Goal: Task Accomplishment & Management: Use online tool/utility

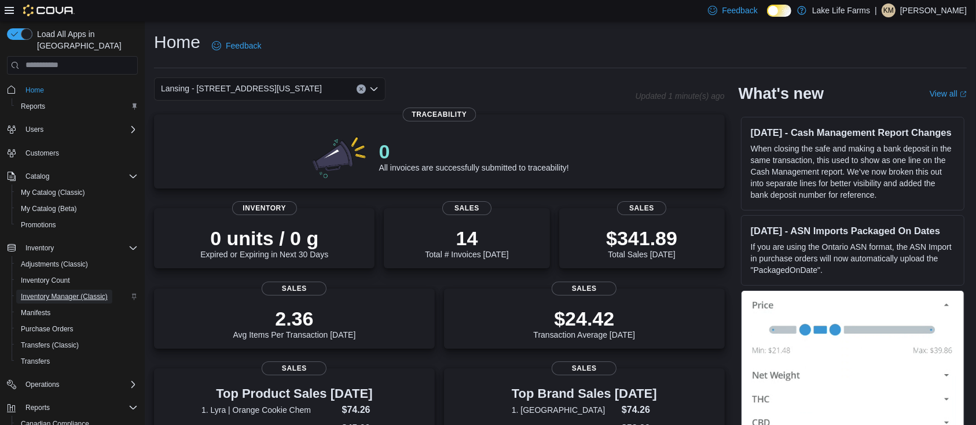
click at [60, 292] on span "Inventory Manager (Classic)" at bounding box center [64, 296] width 87 height 9
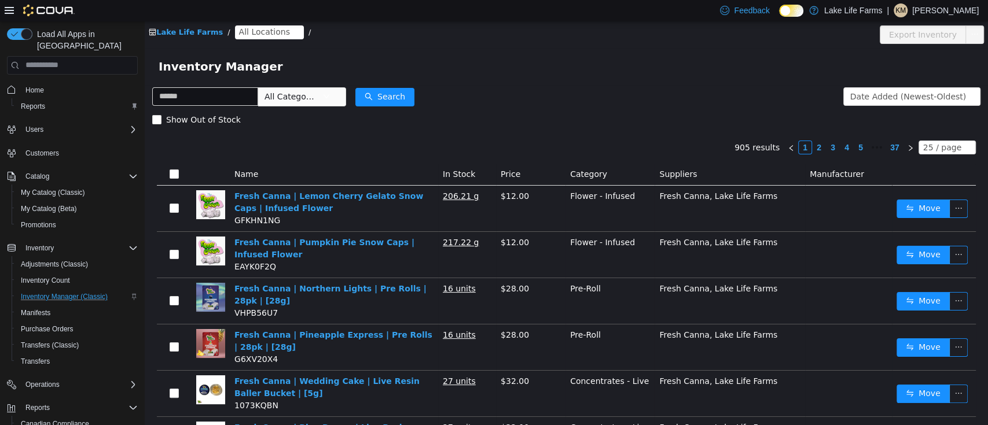
click at [262, 33] on span "All Locations" at bounding box center [264, 31] width 51 height 13
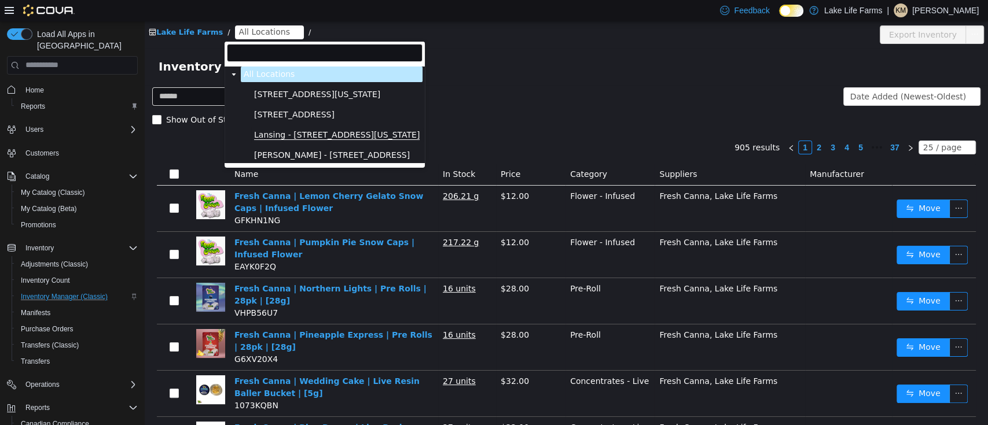
click at [324, 131] on span "Lansing - [STREET_ADDRESS][US_STATE]" at bounding box center [337, 135] width 166 height 10
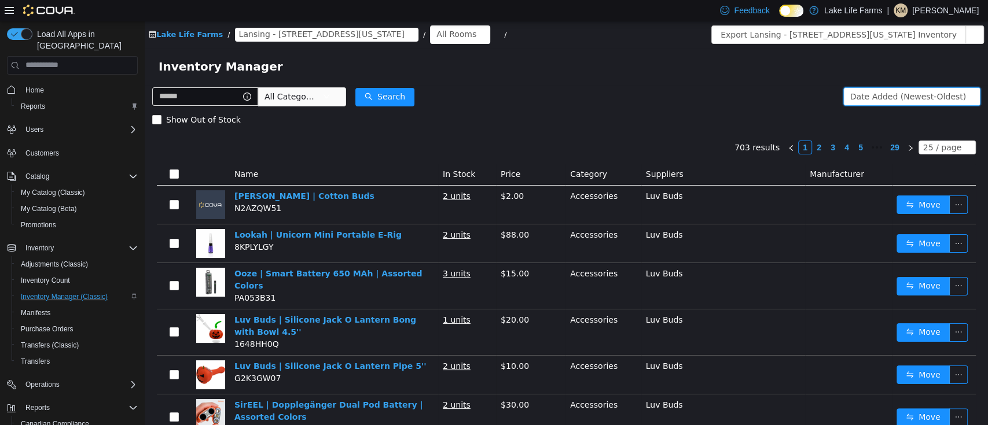
click at [894, 98] on div "Date Added (Newest-Oldest)" at bounding box center [908, 95] width 116 height 17
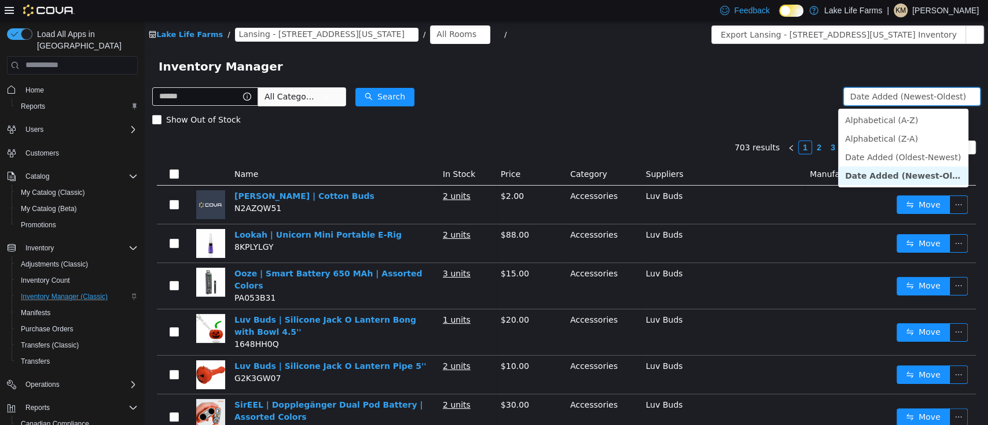
scroll to position [77, 0]
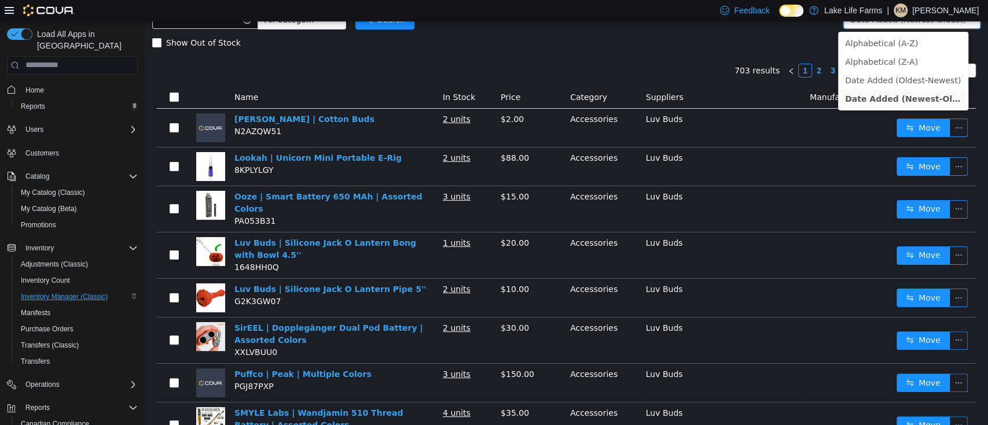
click at [608, 36] on div "Show Out of Stock" at bounding box center [566, 42] width 828 height 23
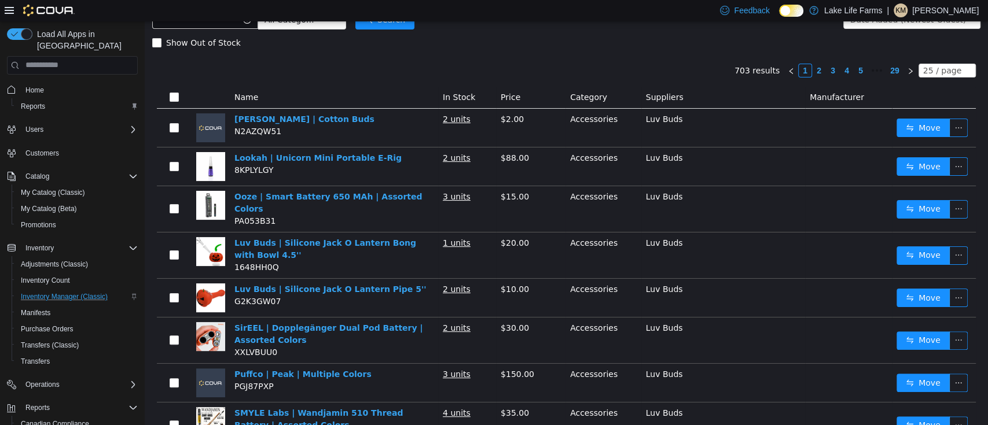
scroll to position [0, 0]
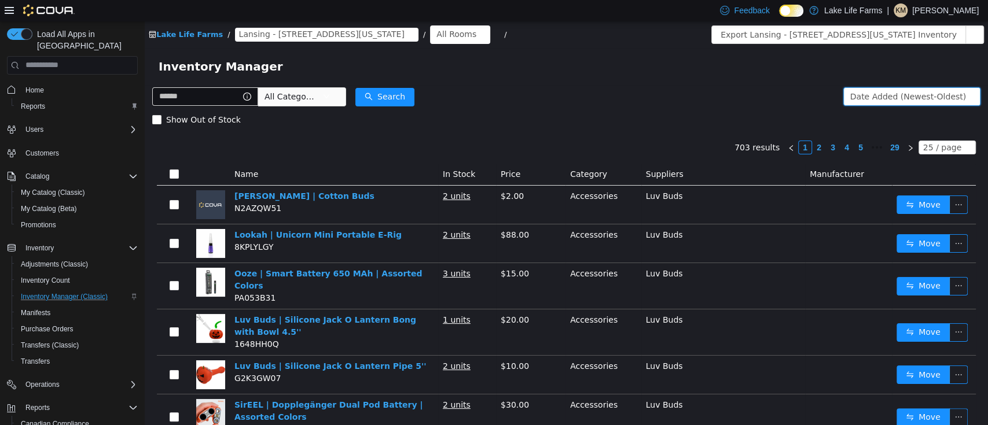
click at [857, 91] on div "Date Added (Newest-Oldest)" at bounding box center [908, 95] width 116 height 17
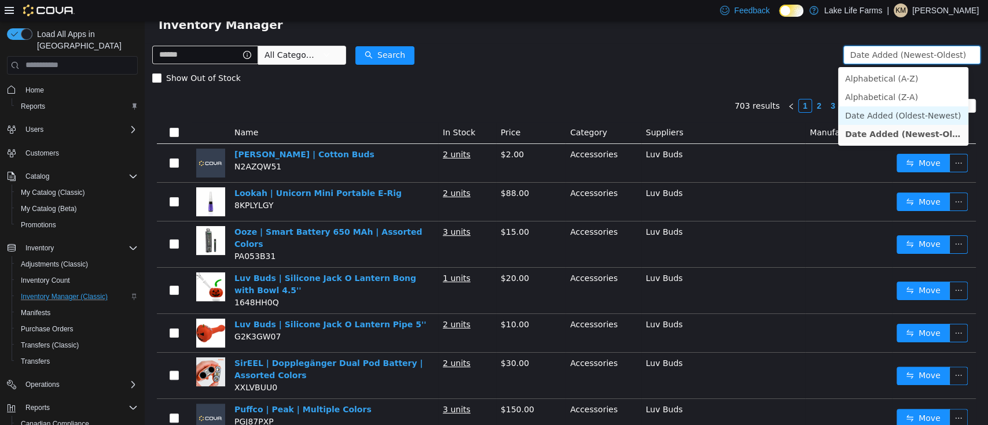
scroll to position [77, 0]
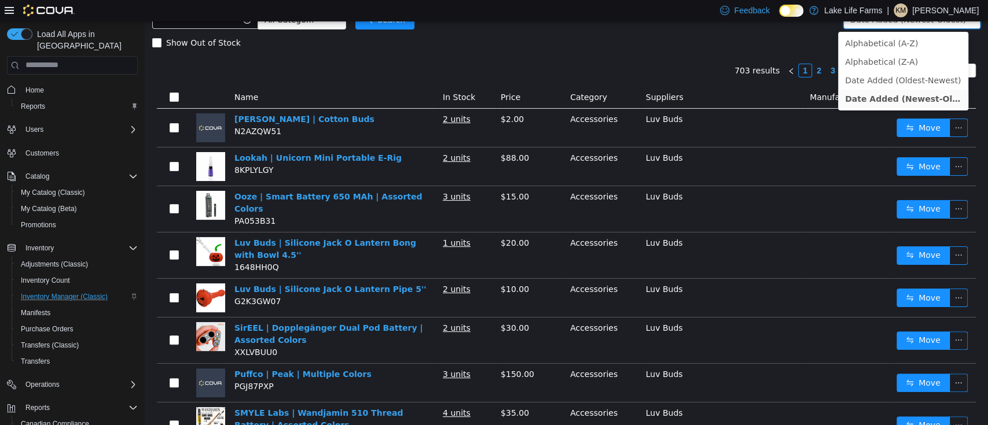
click at [732, 35] on div "Show Out of Stock" at bounding box center [566, 42] width 828 height 23
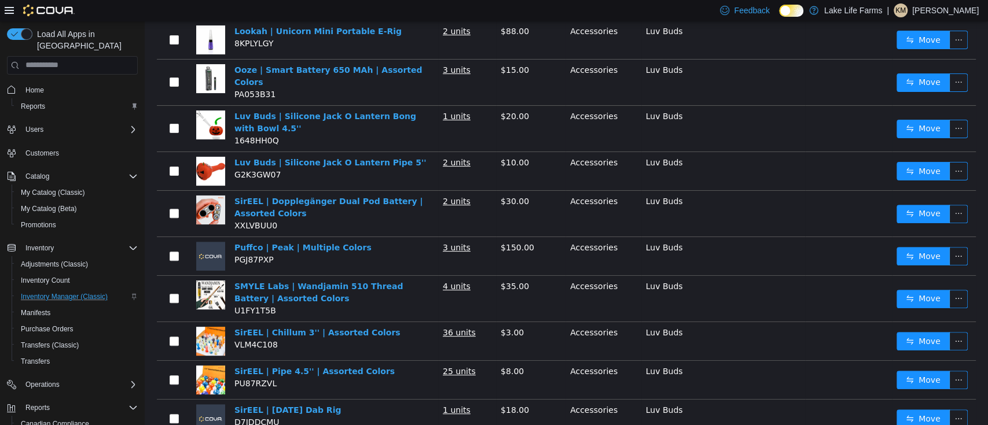
scroll to position [0, 0]
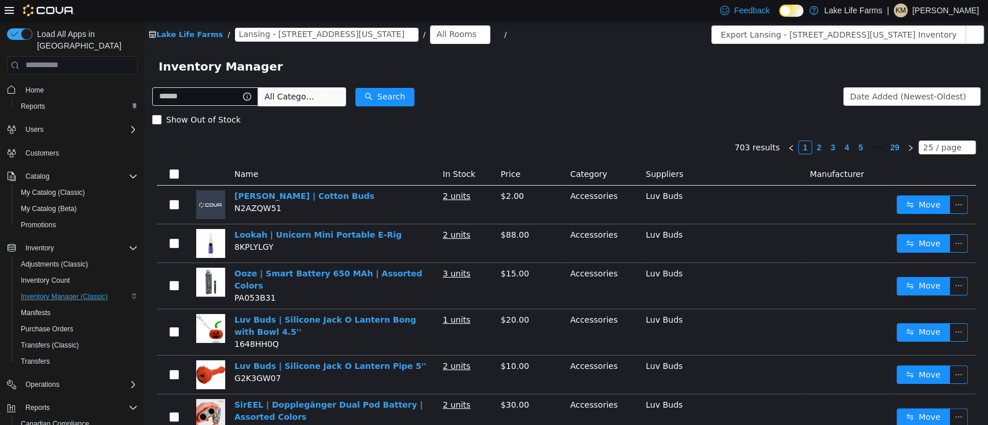
click at [814, 142] on link "2" at bounding box center [819, 147] width 13 height 13
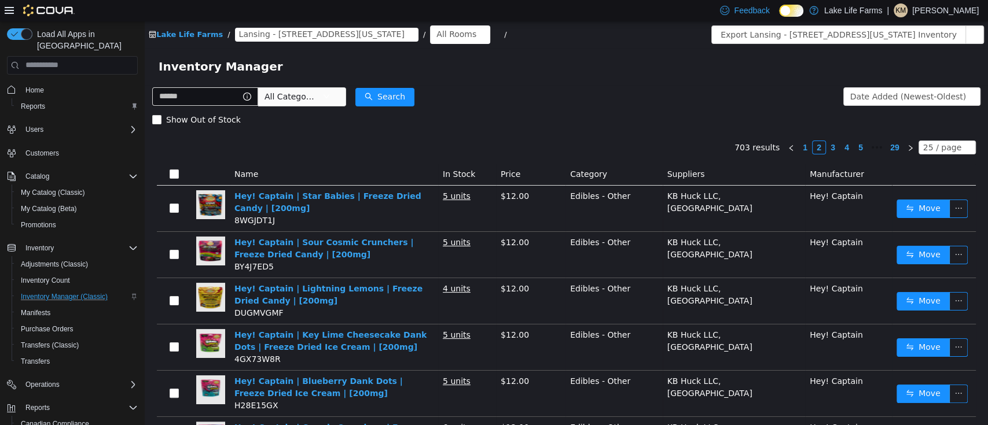
click at [827, 146] on link "3" at bounding box center [833, 147] width 13 height 13
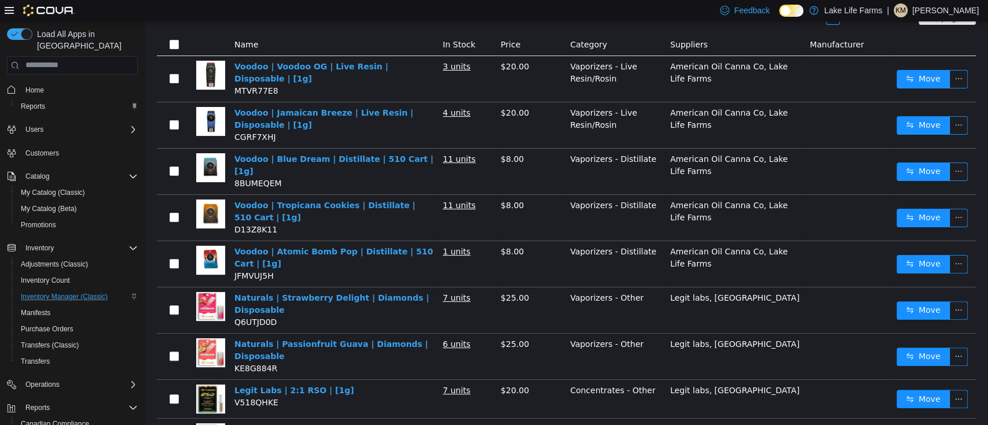
scroll to position [154, 0]
